Goal: Information Seeking & Learning: Learn about a topic

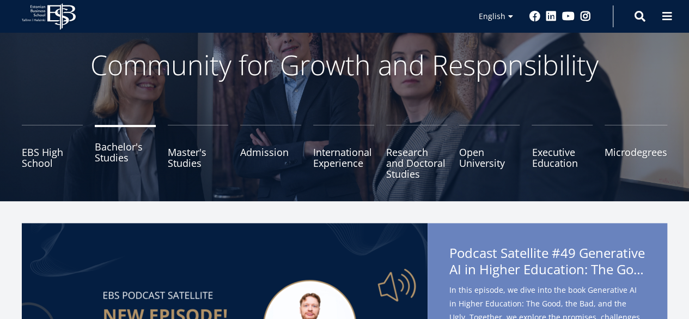
click at [120, 153] on link "Bachelor's Studies" at bounding box center [125, 152] width 61 height 54
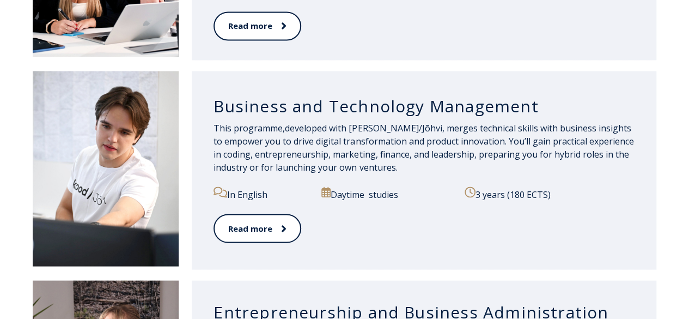
scroll to position [954, 0]
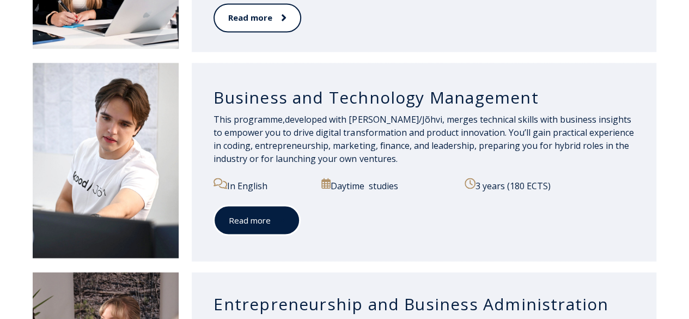
click at [282, 217] on link "Read more" at bounding box center [257, 220] width 87 height 30
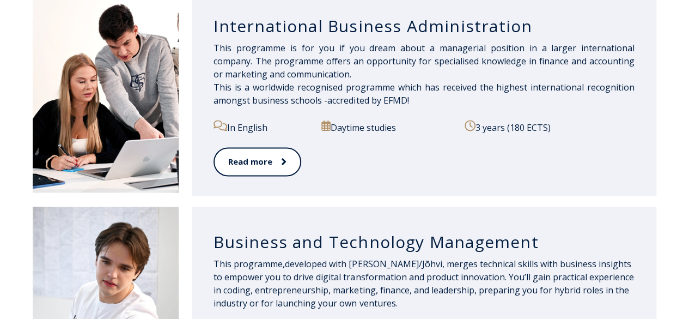
scroll to position [779, 0]
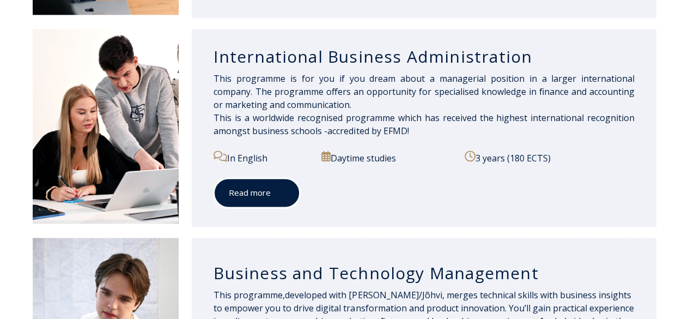
click at [264, 180] on link "Read more" at bounding box center [257, 193] width 87 height 30
